Goal: Task Accomplishment & Management: Manage account settings

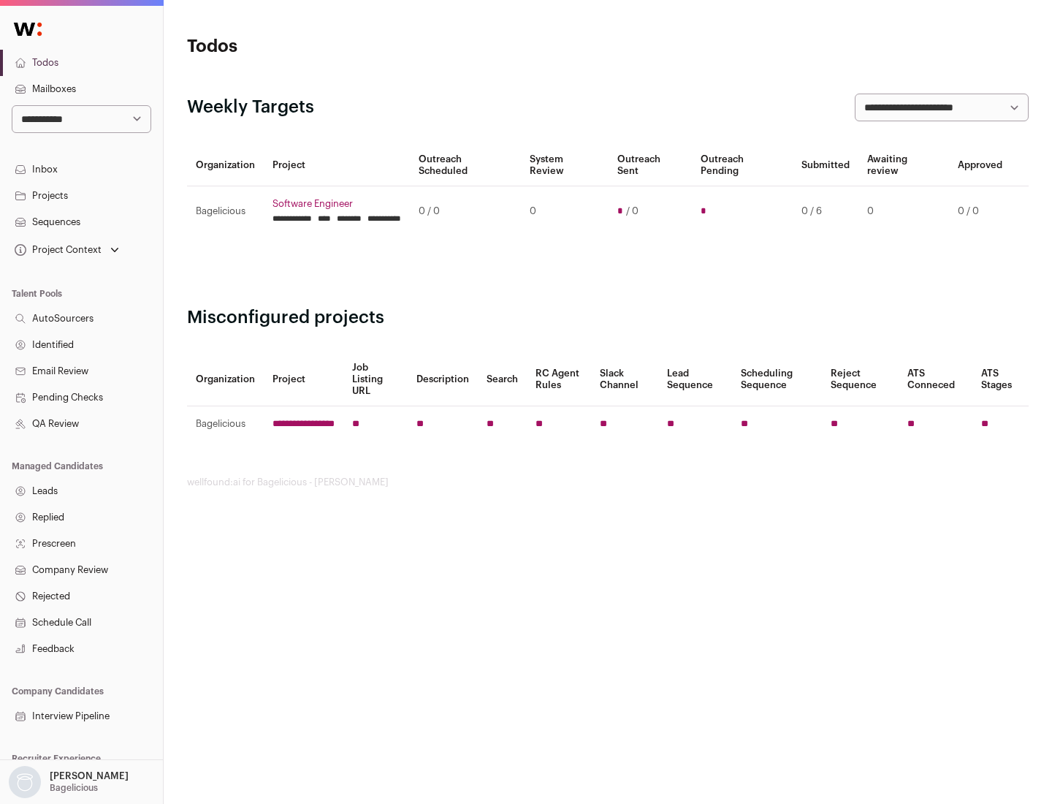
click at [81, 195] on link "Projects" at bounding box center [81, 196] width 163 height 26
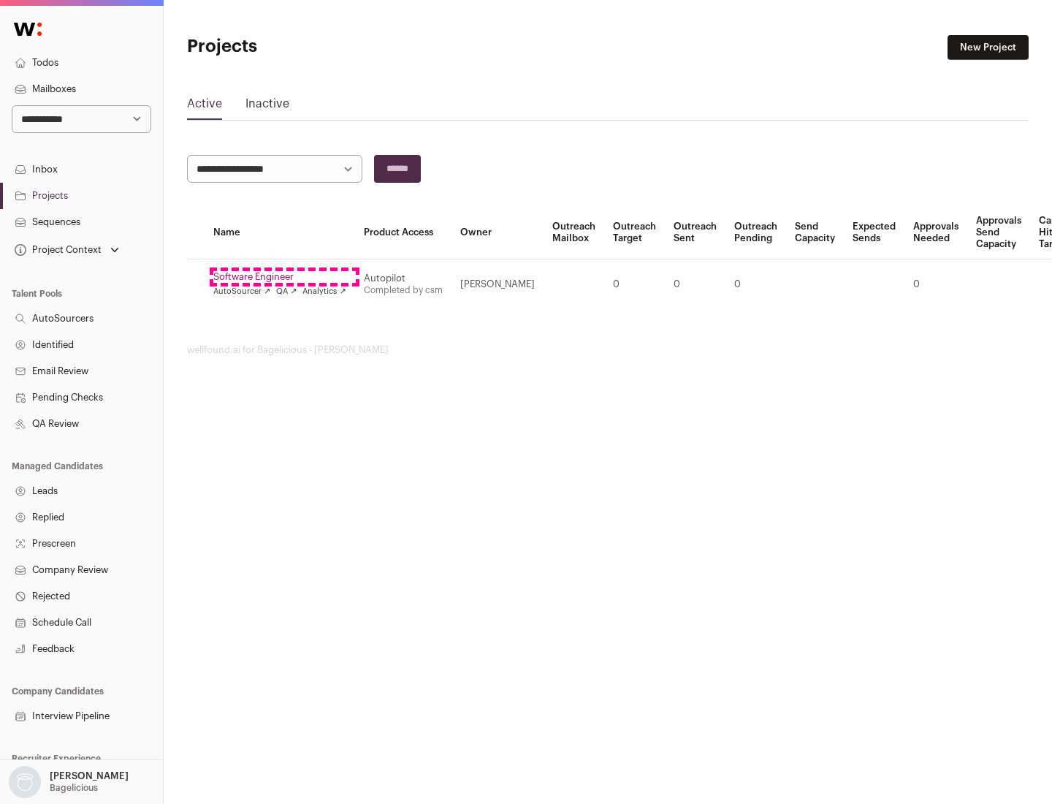
click at [284, 277] on link "Software Engineer" at bounding box center [279, 277] width 133 height 12
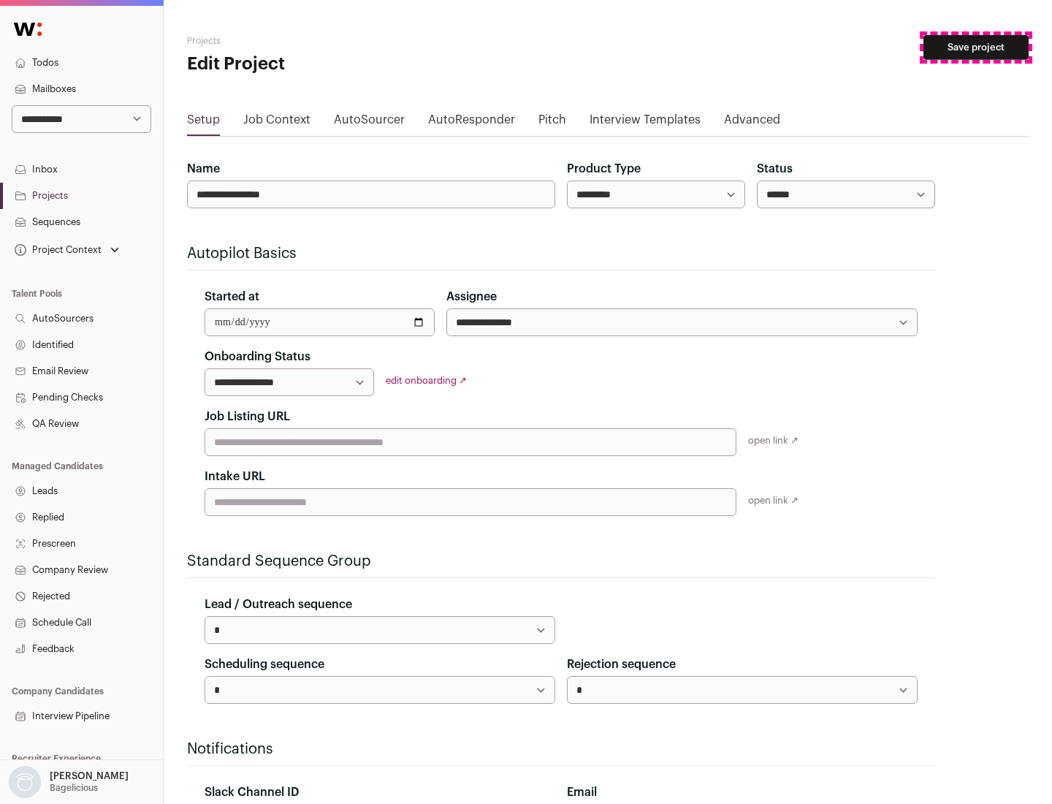
click at [976, 48] on button "Save project" at bounding box center [976, 47] width 105 height 25
